Goal: Transaction & Acquisition: Download file/media

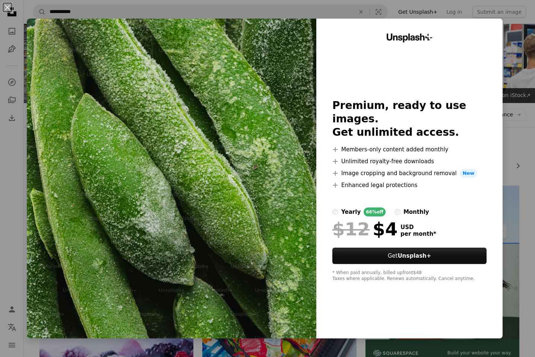
click at [512, 194] on div "An X shape Unsplash+ Premium, ready to use images. Get unlimited access. A plus…" at bounding box center [267, 178] width 535 height 357
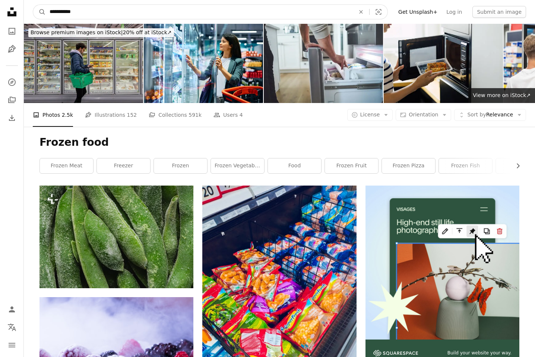
click at [213, 10] on input "**********" at bounding box center [199, 12] width 307 height 14
type input "**********"
click button "A magnifying glass" at bounding box center [39, 12] width 13 height 14
